Goal: Information Seeking & Learning: Find specific page/section

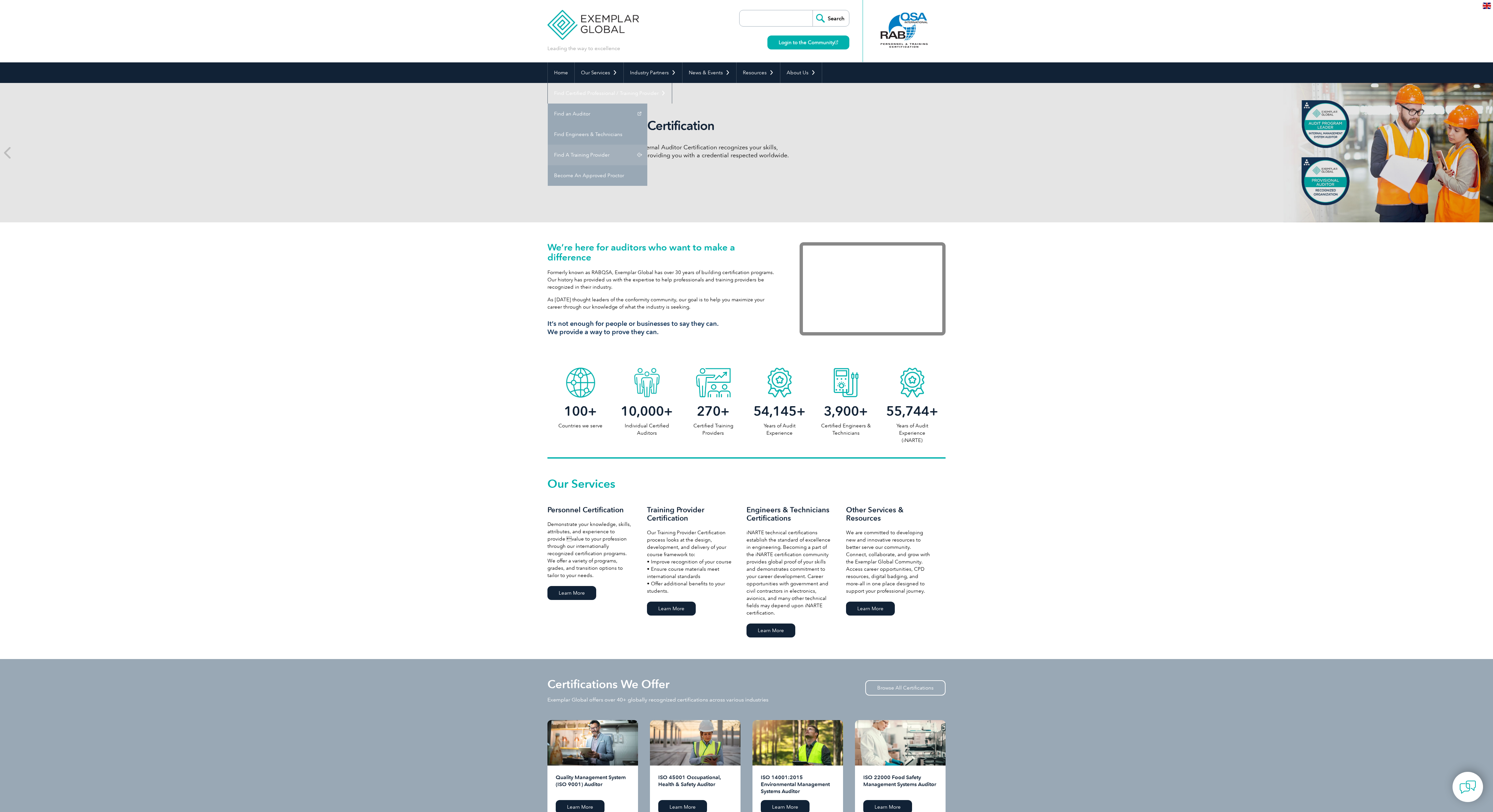
click at [647, 145] on link "Find A Training Provider" at bounding box center [597, 155] width 99 height 20
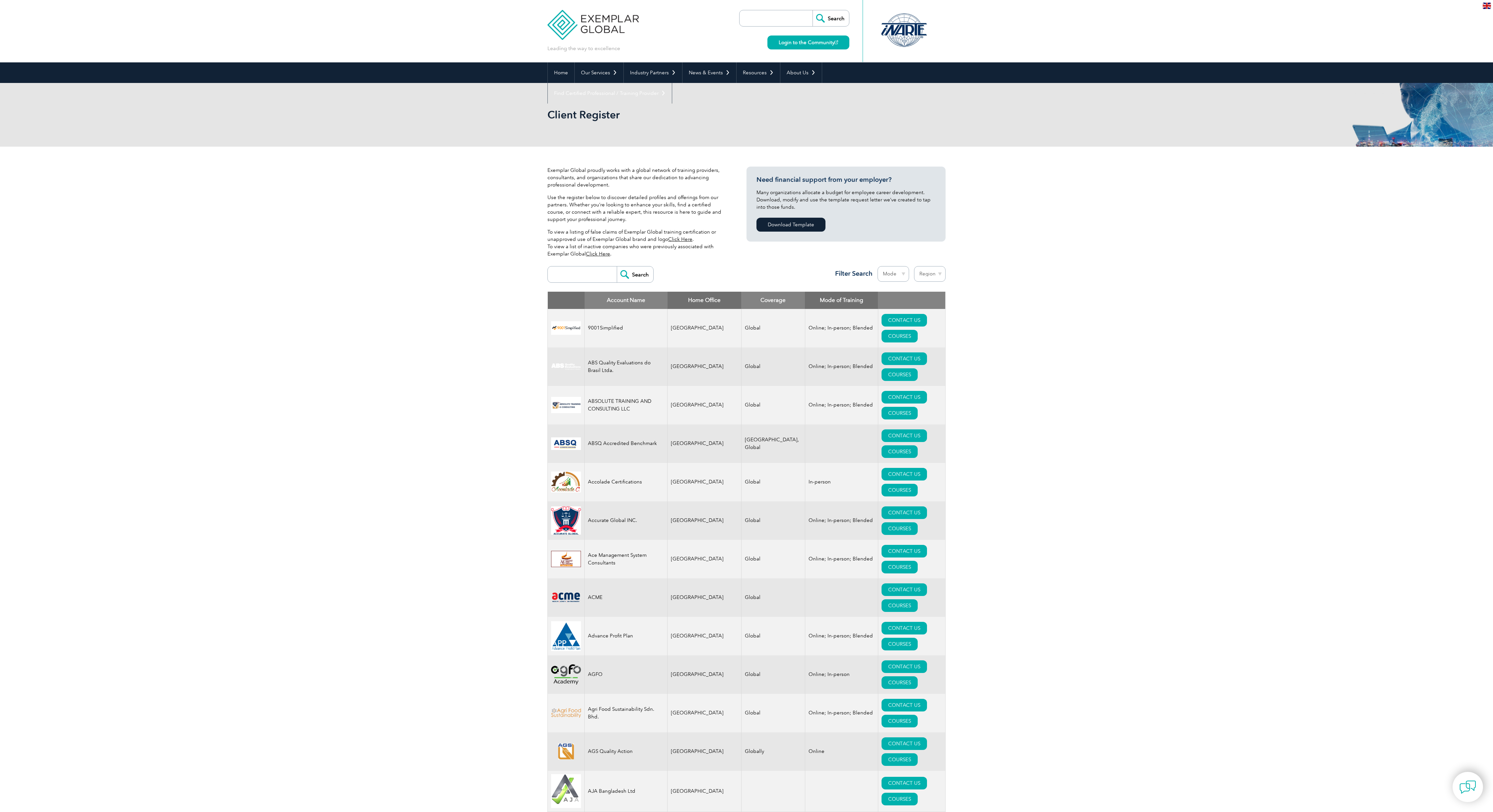
click at [577, 270] on input "search" at bounding box center [583, 274] width 66 height 16
type input "MY"
click at [636, 270] on input "Search" at bounding box center [635, 274] width 36 height 16
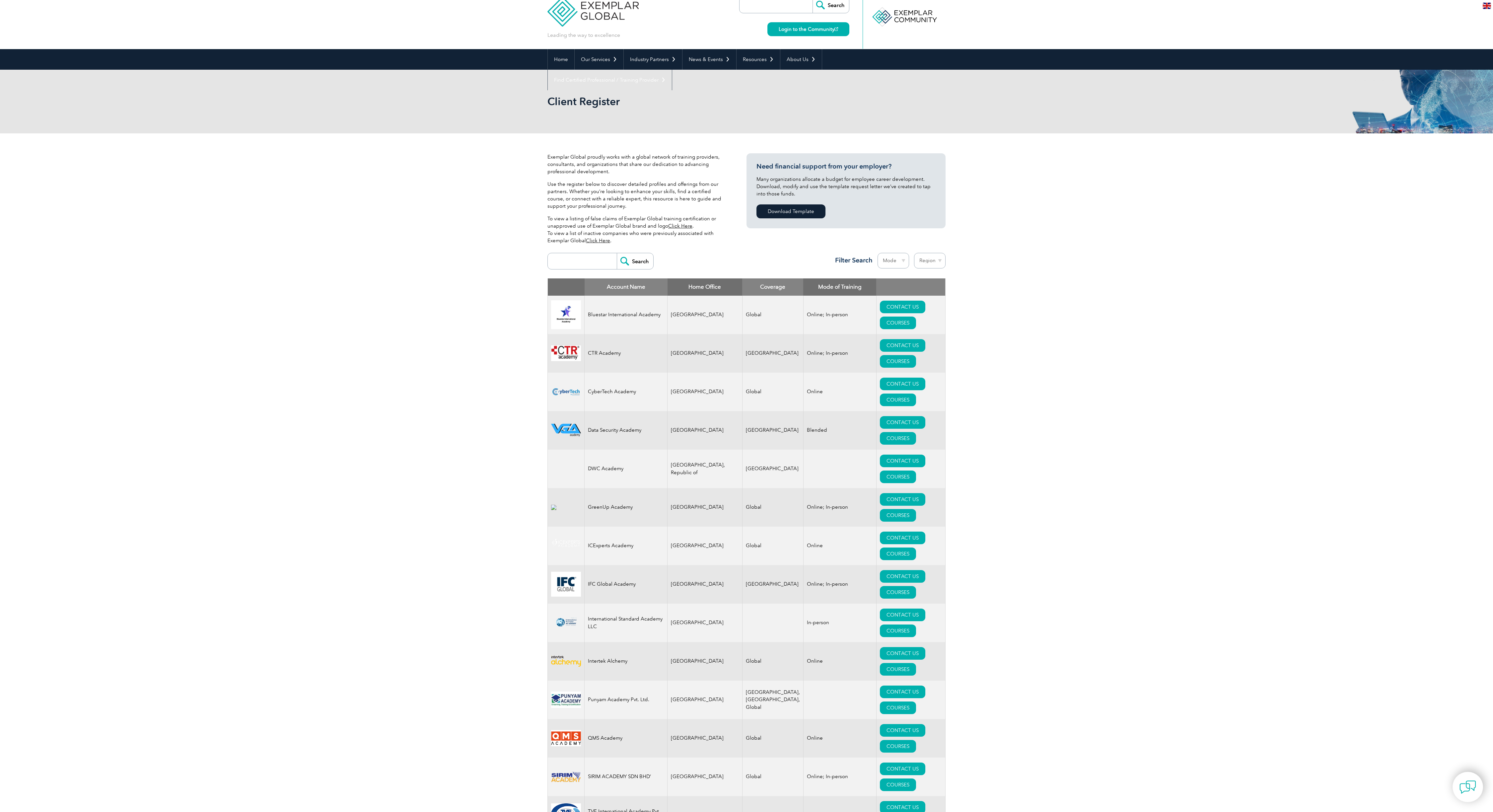
scroll to position [13, 0]
click at [578, 258] on input "search" at bounding box center [583, 261] width 66 height 16
type input "M.Y"
click at [642, 255] on input "Search" at bounding box center [635, 261] width 36 height 16
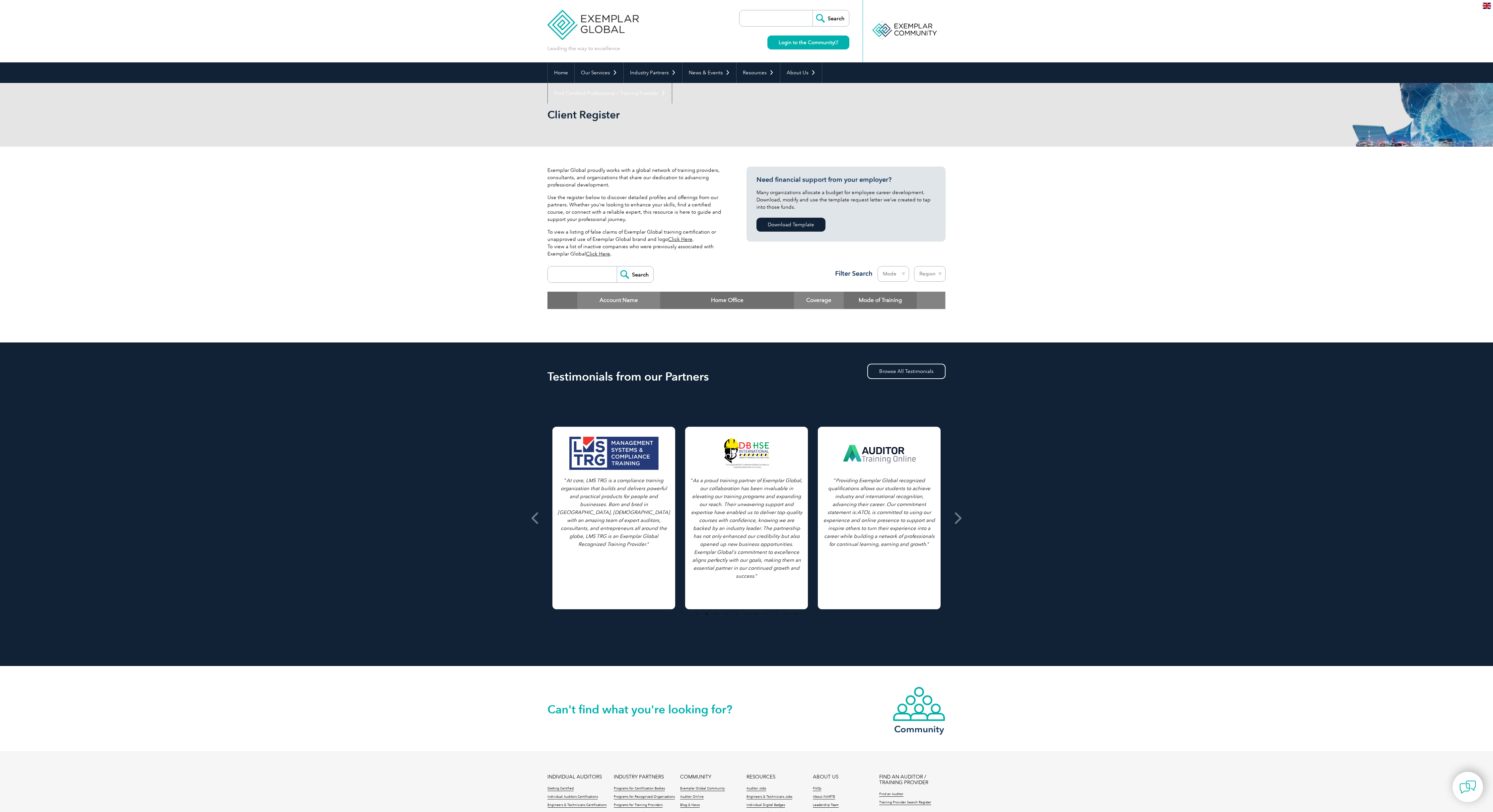
click at [595, 271] on input "search" at bounding box center [583, 274] width 66 height 16
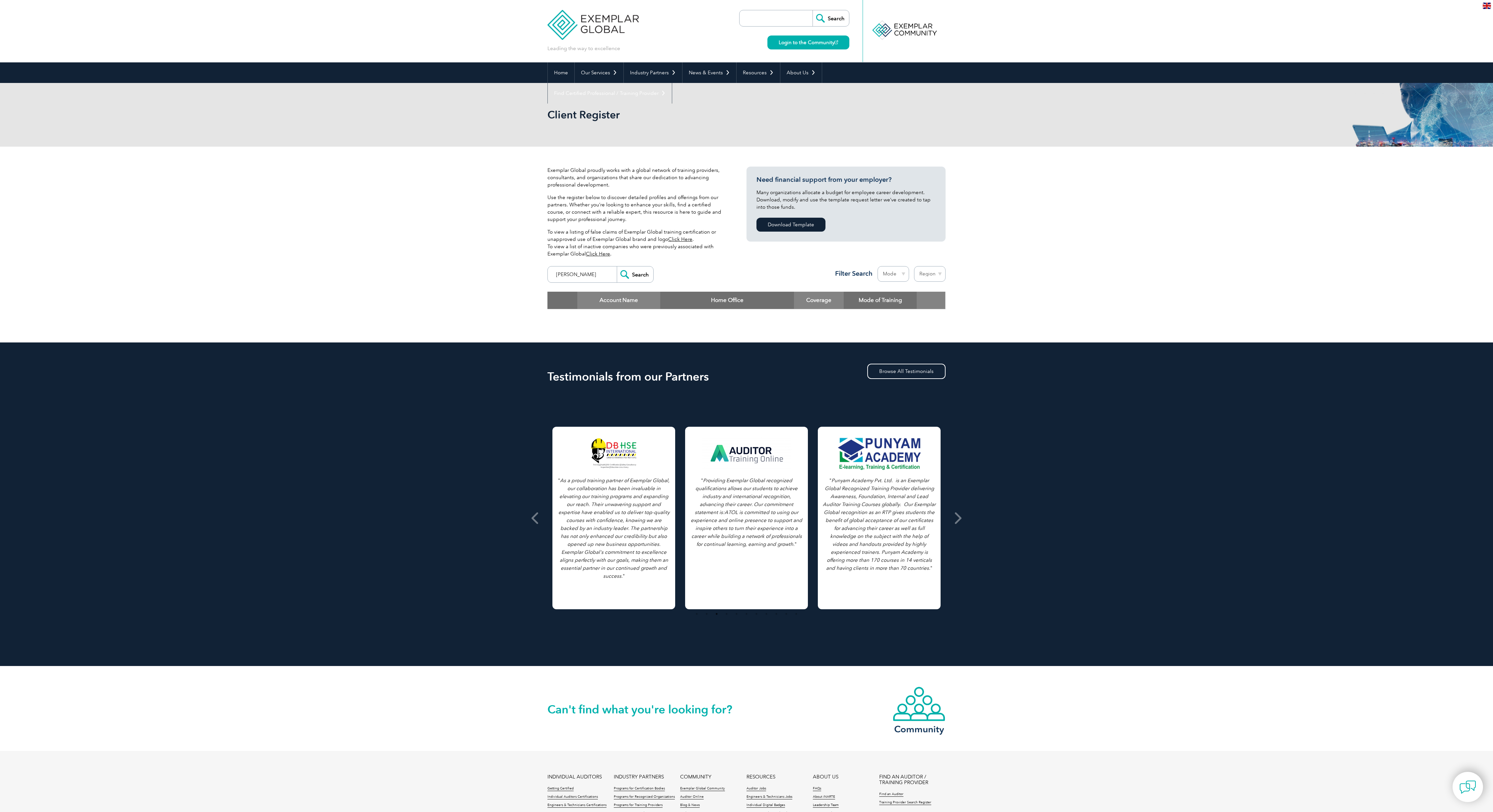
type input "chen"
click at [637, 271] on input "Search" at bounding box center [635, 274] width 36 height 16
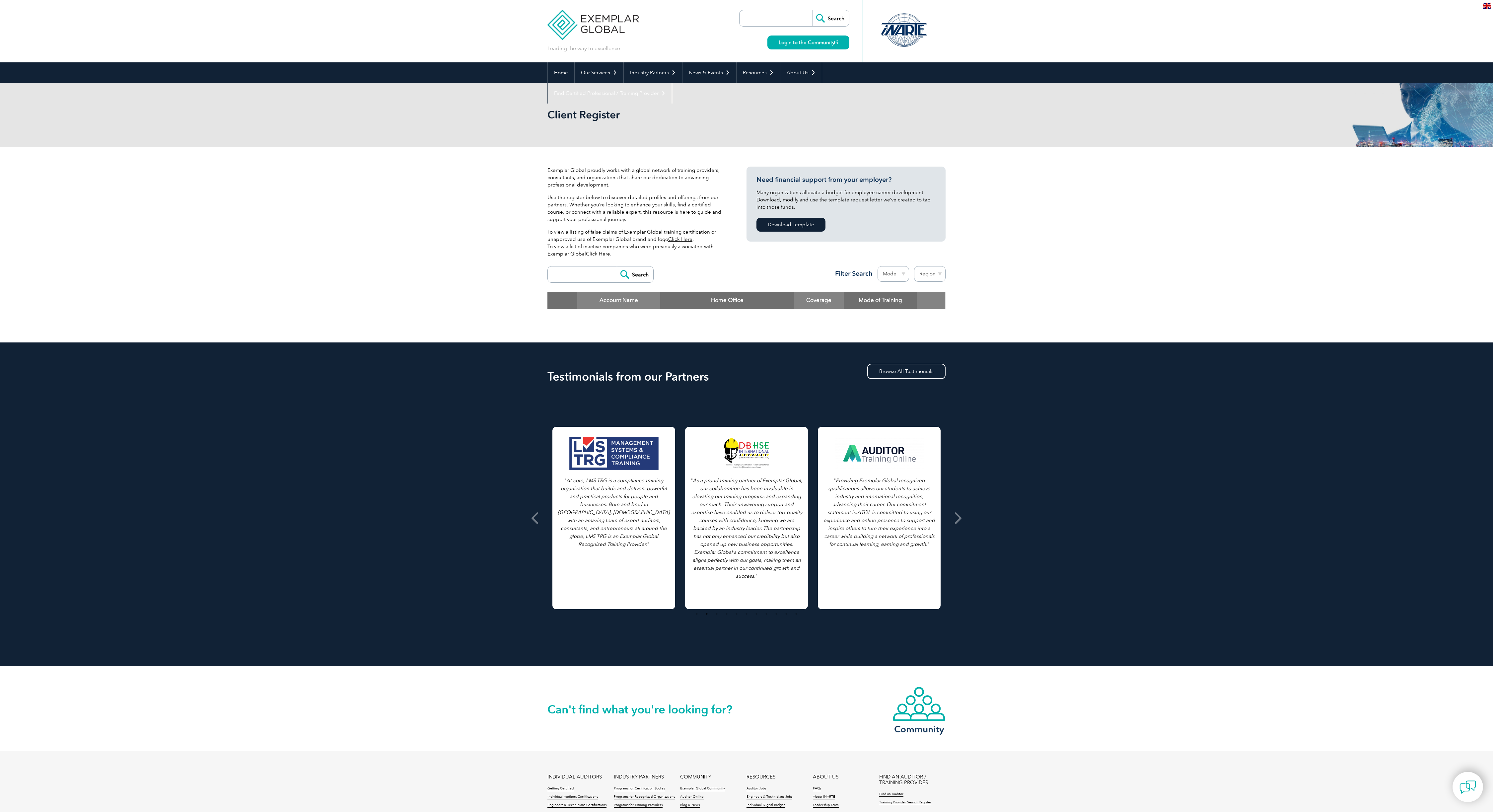
click at [583, 269] on input "search" at bounding box center [583, 274] width 66 height 16
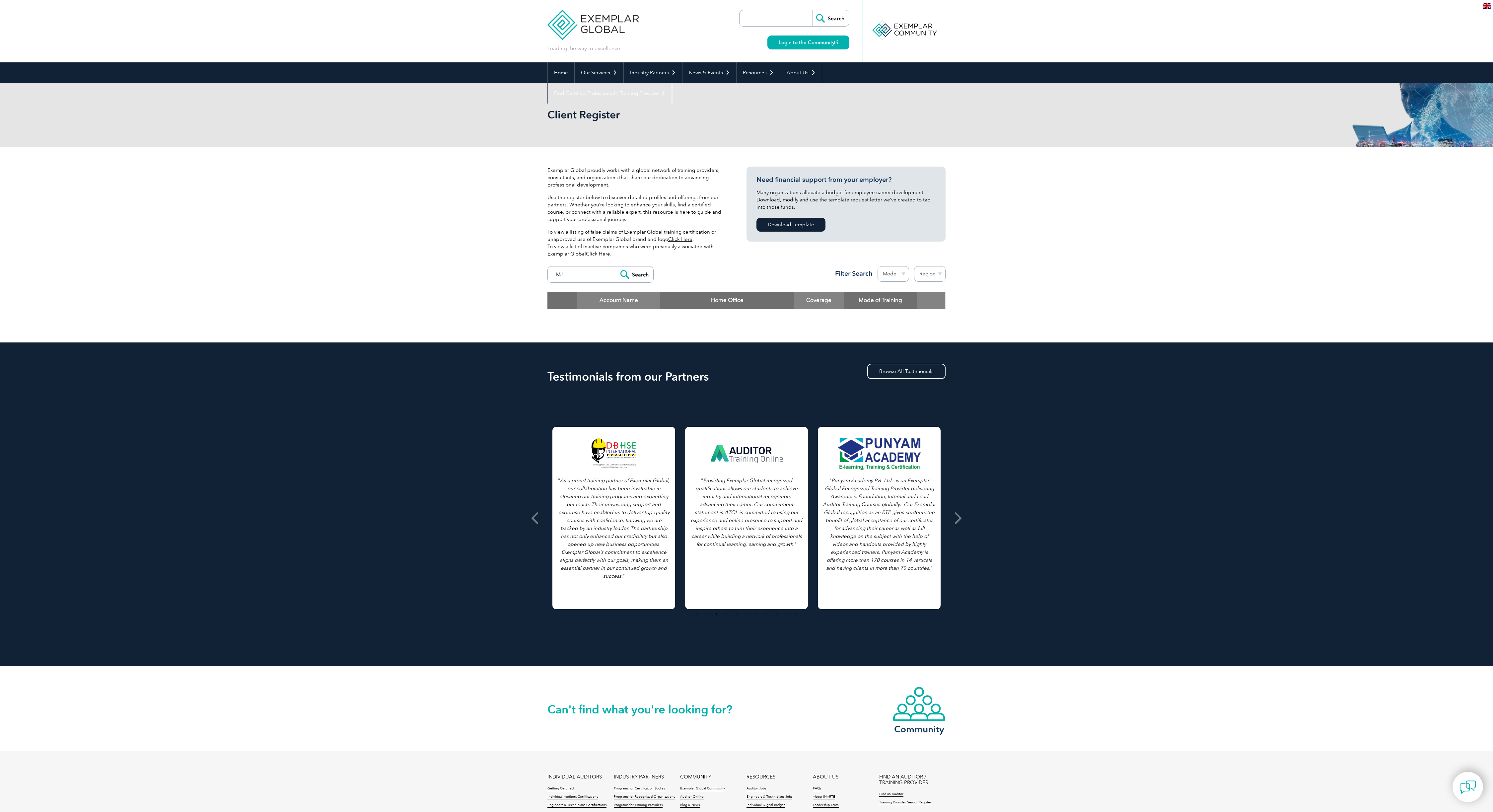
type input "MJ"
click at [637, 271] on input "Search" at bounding box center [635, 274] width 36 height 16
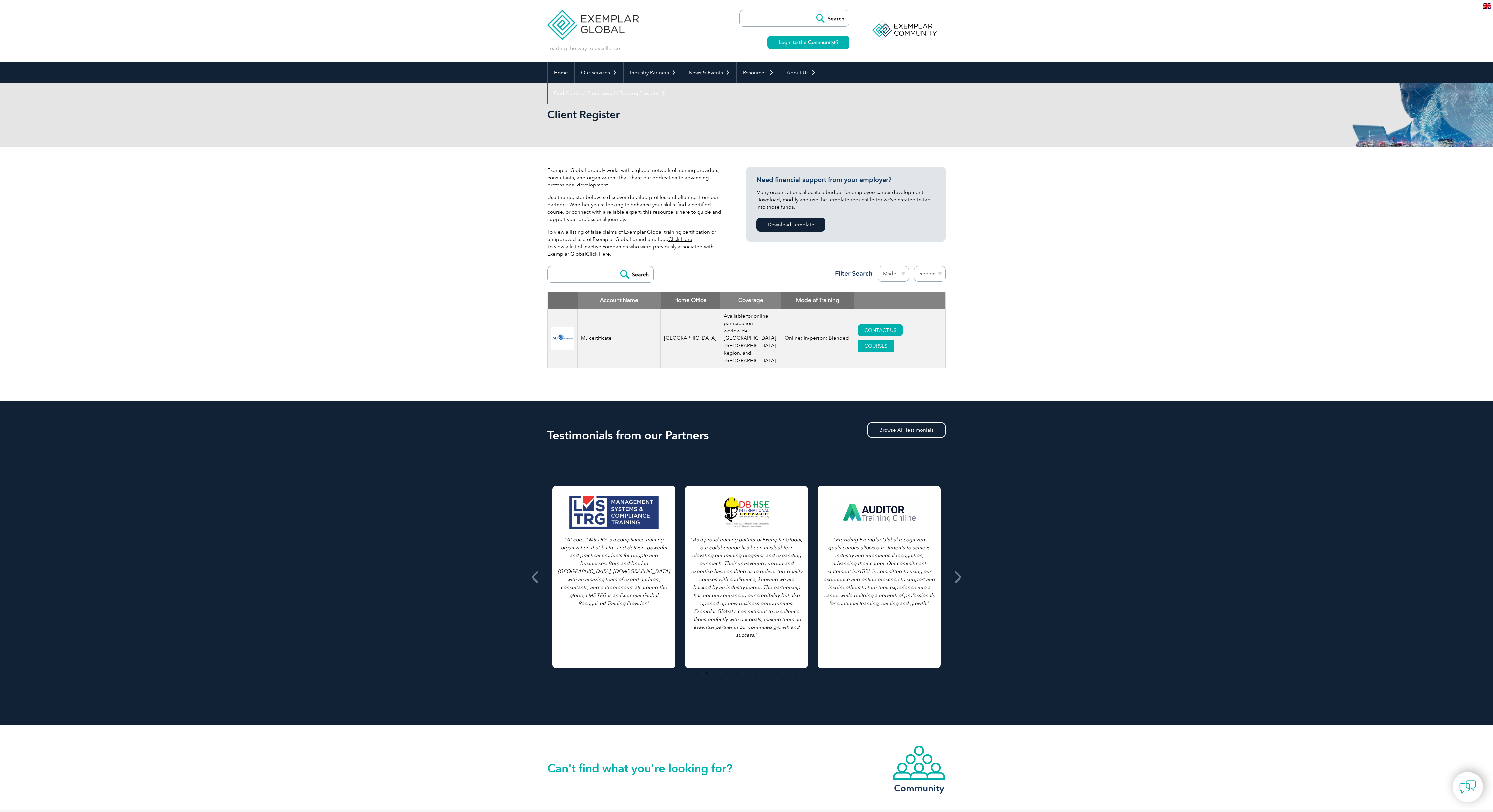
click at [894, 339] on link "COURSES" at bounding box center [876, 345] width 36 height 13
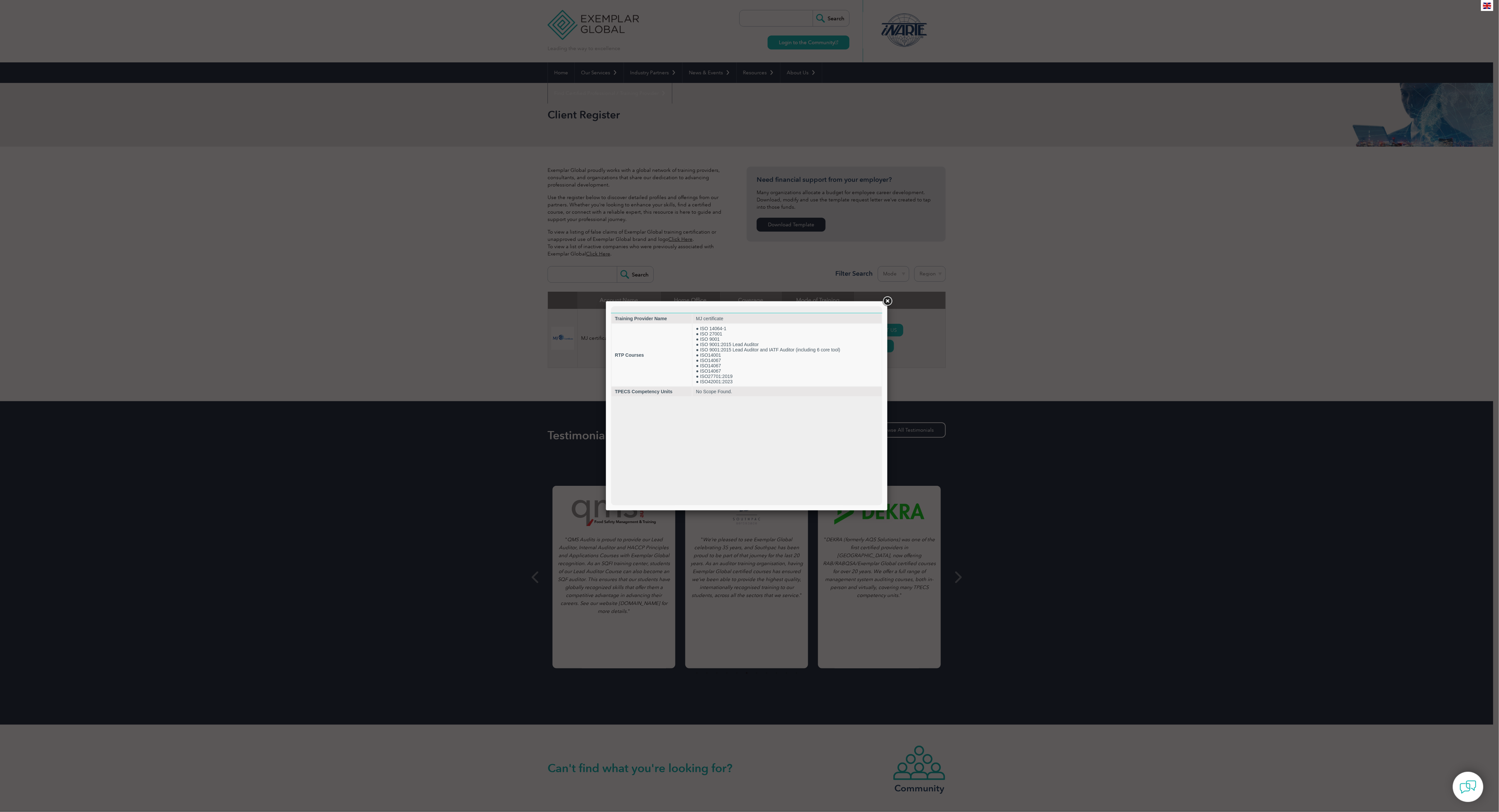
click at [888, 299] on link at bounding box center [887, 301] width 12 height 12
